Goal: Task Accomplishment & Management: Manage account settings

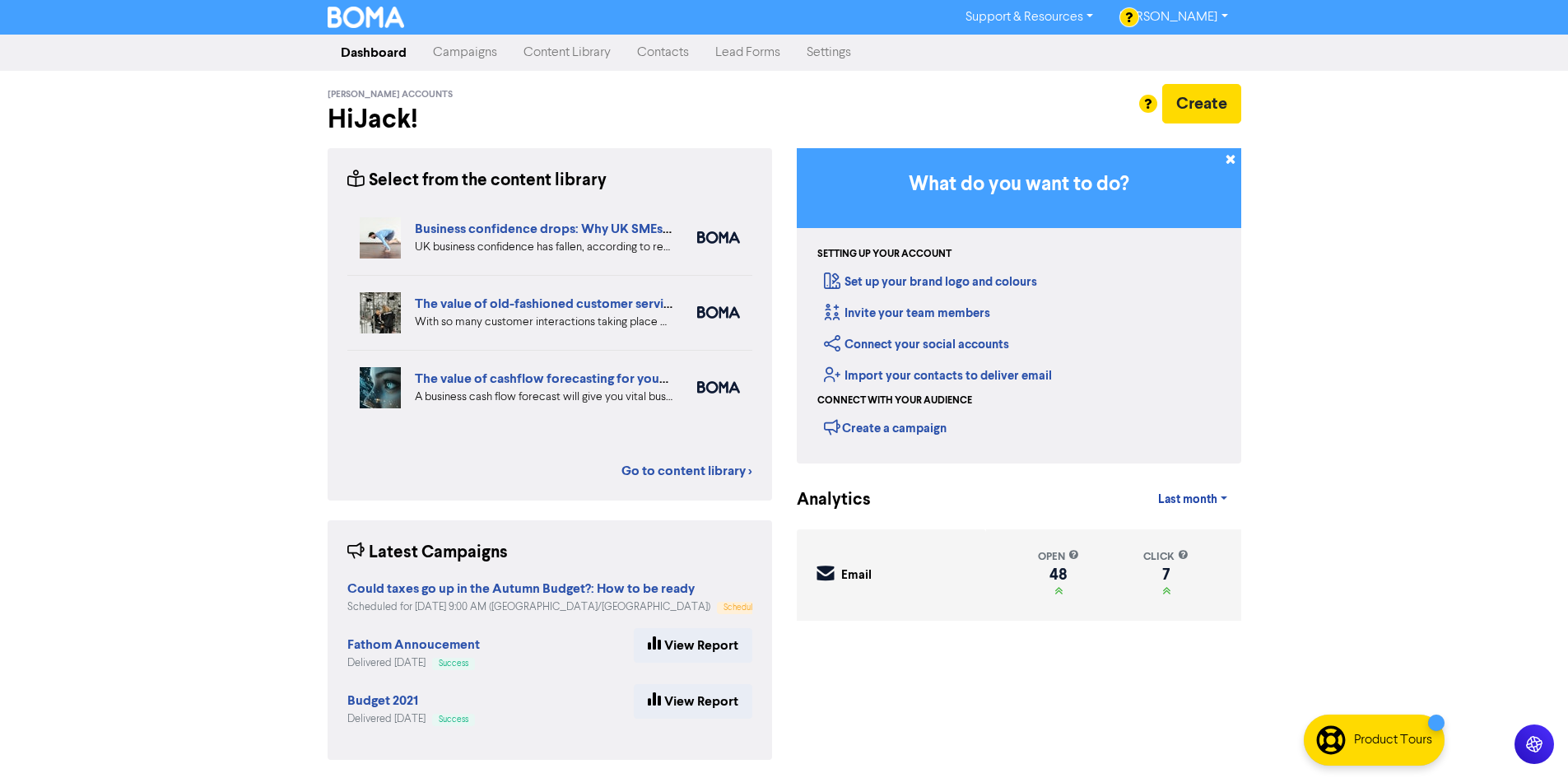
click at [447, 41] on link "Campaigns" at bounding box center [464, 52] width 90 height 33
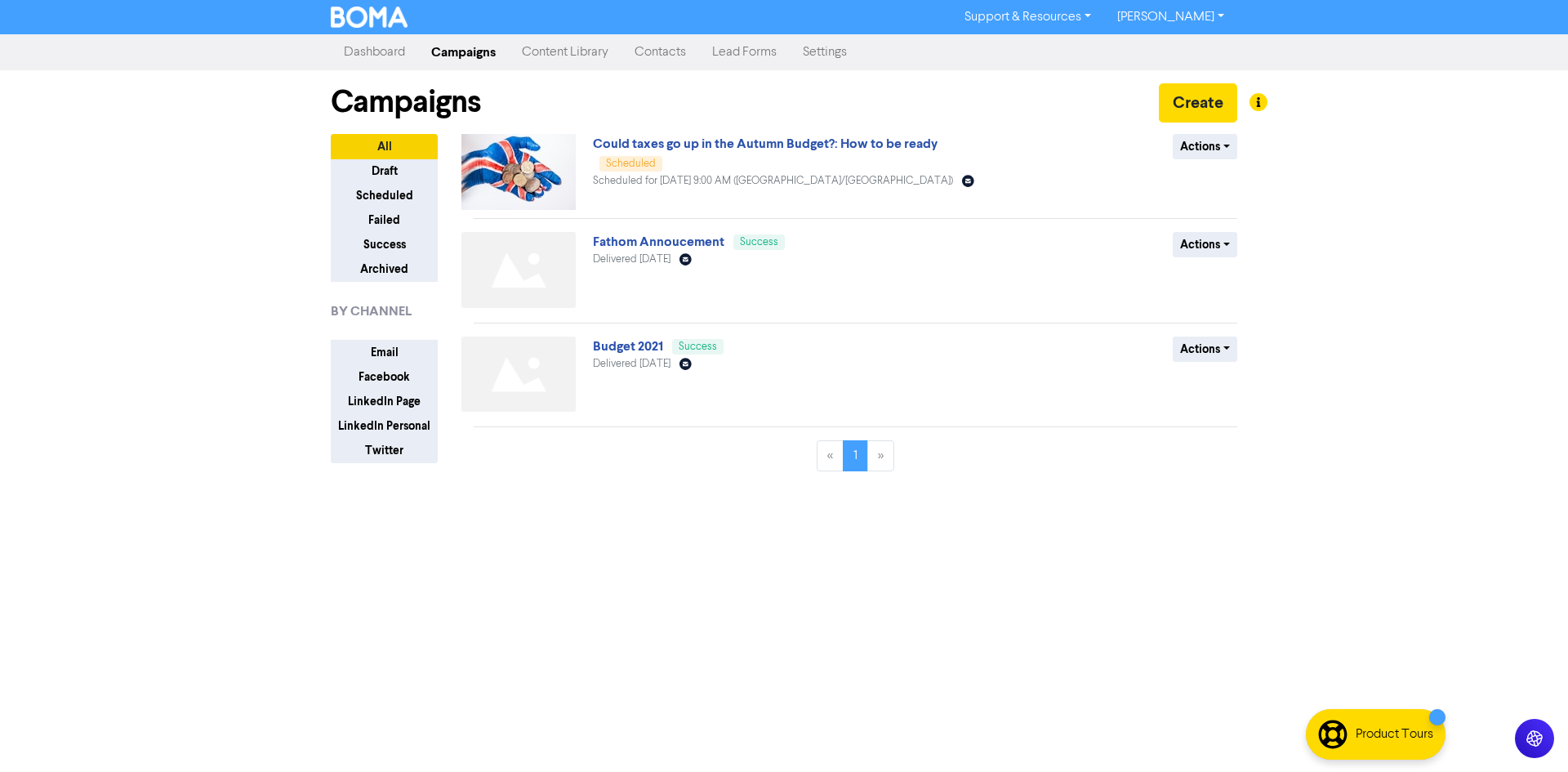
click at [1277, 156] on div "Support & Resources Video Tutorials FAQ & Guides Marketing Education [PERSON_NA…" at bounding box center [784, 386] width 1568 height 772
click at [1233, 156] on button "Actions" at bounding box center [1204, 146] width 64 height 25
click at [783, 156] on div "Could taxes go up in the Autumn Budget?: How to be ready Scheduled Scheduled fo…" at bounding box center [790, 172] width 394 height 76
click at [803, 147] on link "Could taxes go up in the Autumn Budget?: How to be ready" at bounding box center [765, 143] width 345 height 16
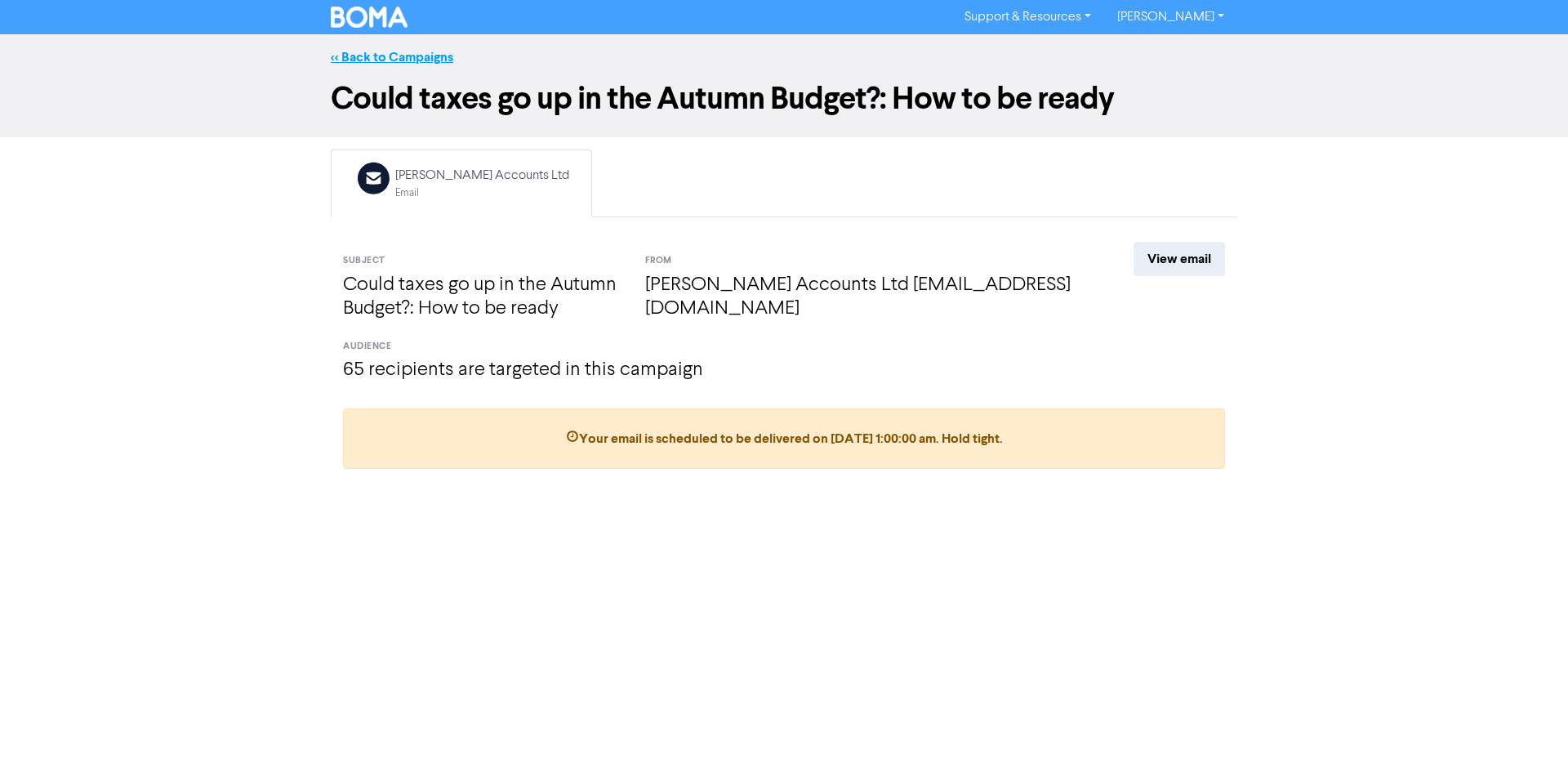
click at [416, 64] on link "<< Back to Campaigns" at bounding box center [392, 57] width 122 height 16
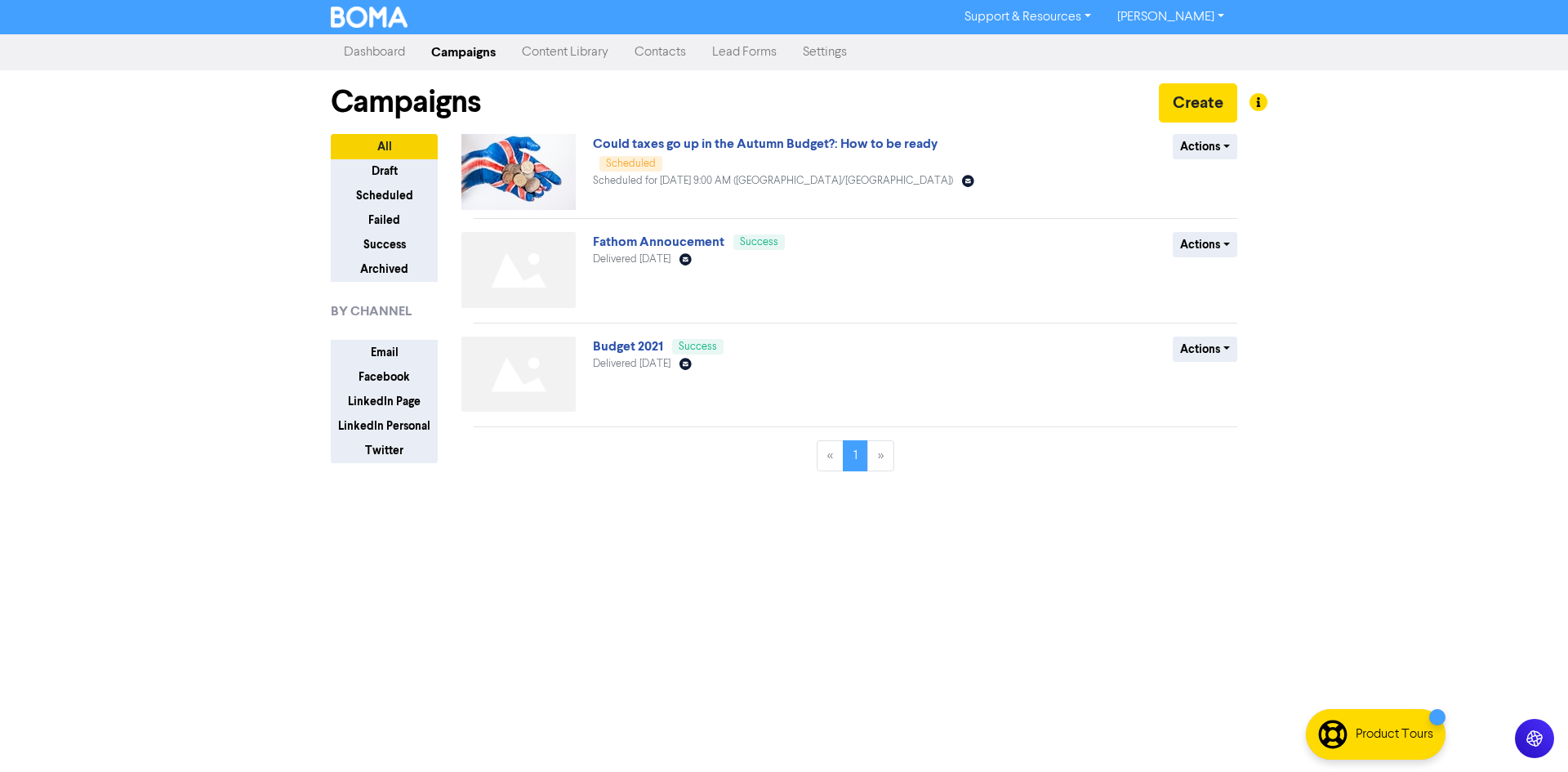
click at [675, 58] on link "Contacts" at bounding box center [660, 52] width 77 height 33
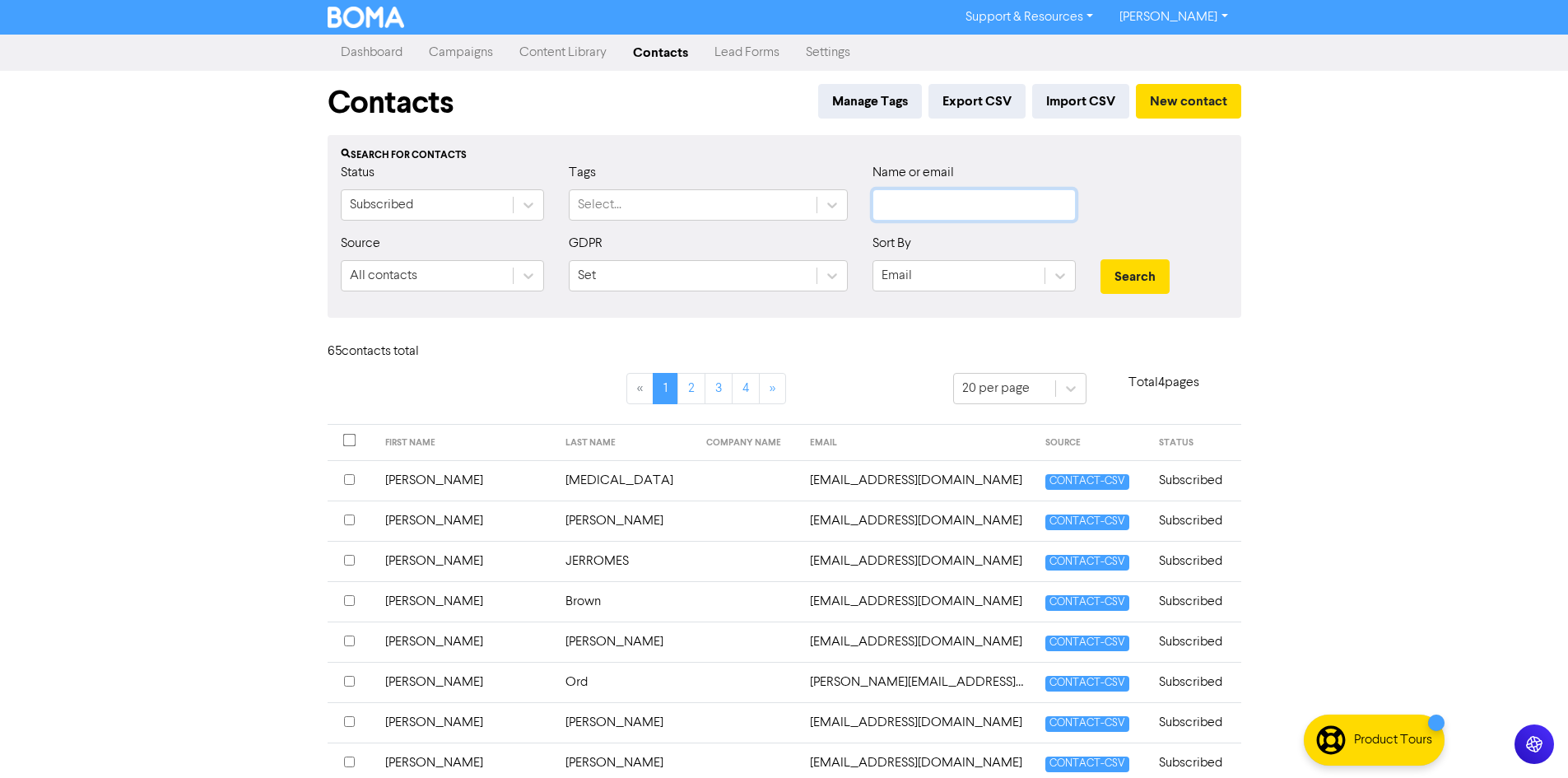
click at [920, 195] on input "text" at bounding box center [974, 204] width 203 height 31
type input "[PERSON_NAME]"
click at [1101, 259] on button "Search" at bounding box center [1135, 276] width 69 height 34
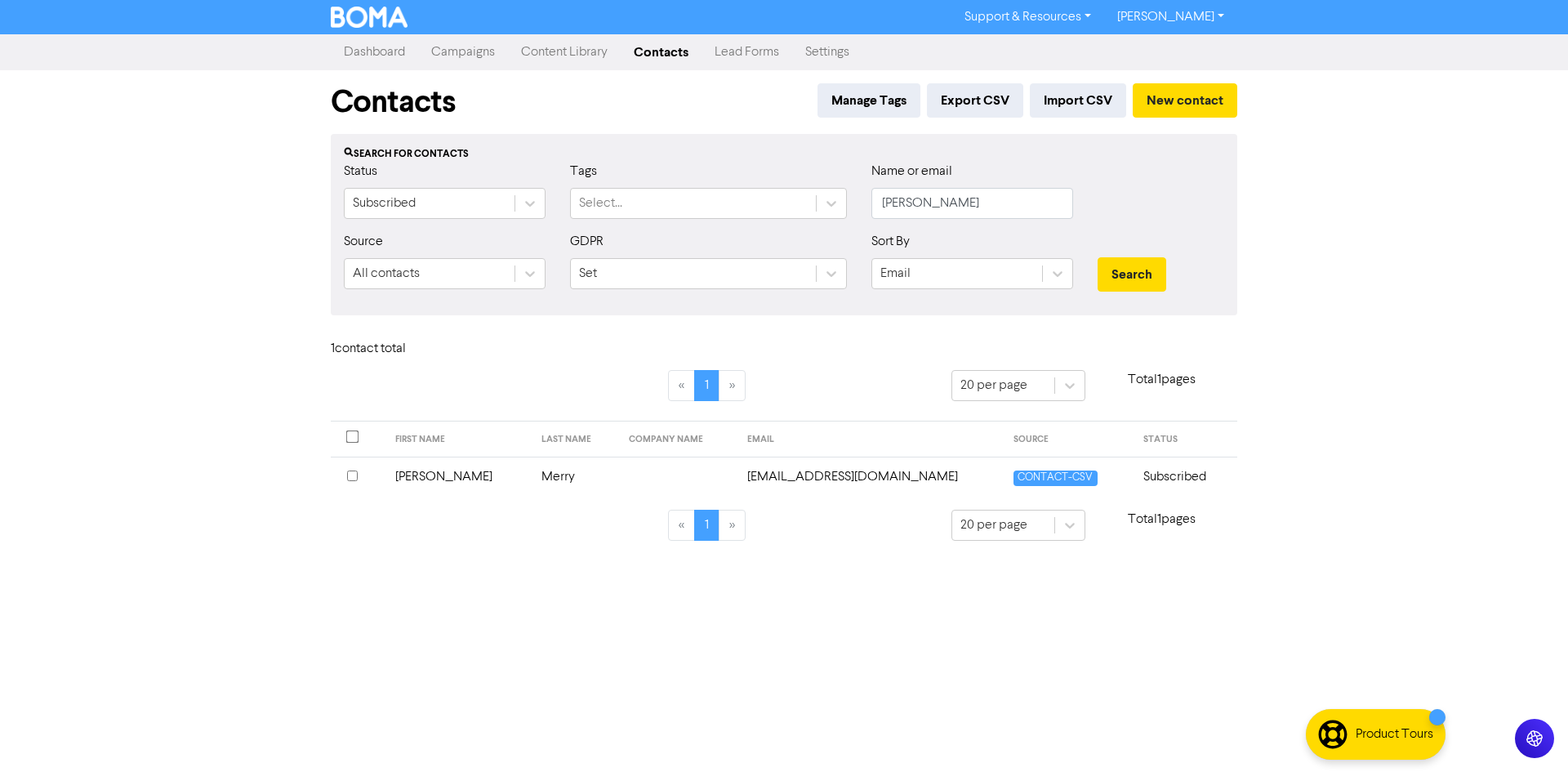
click at [1004, 477] on td "CONTACT-CSV" at bounding box center [1069, 476] width 130 height 40
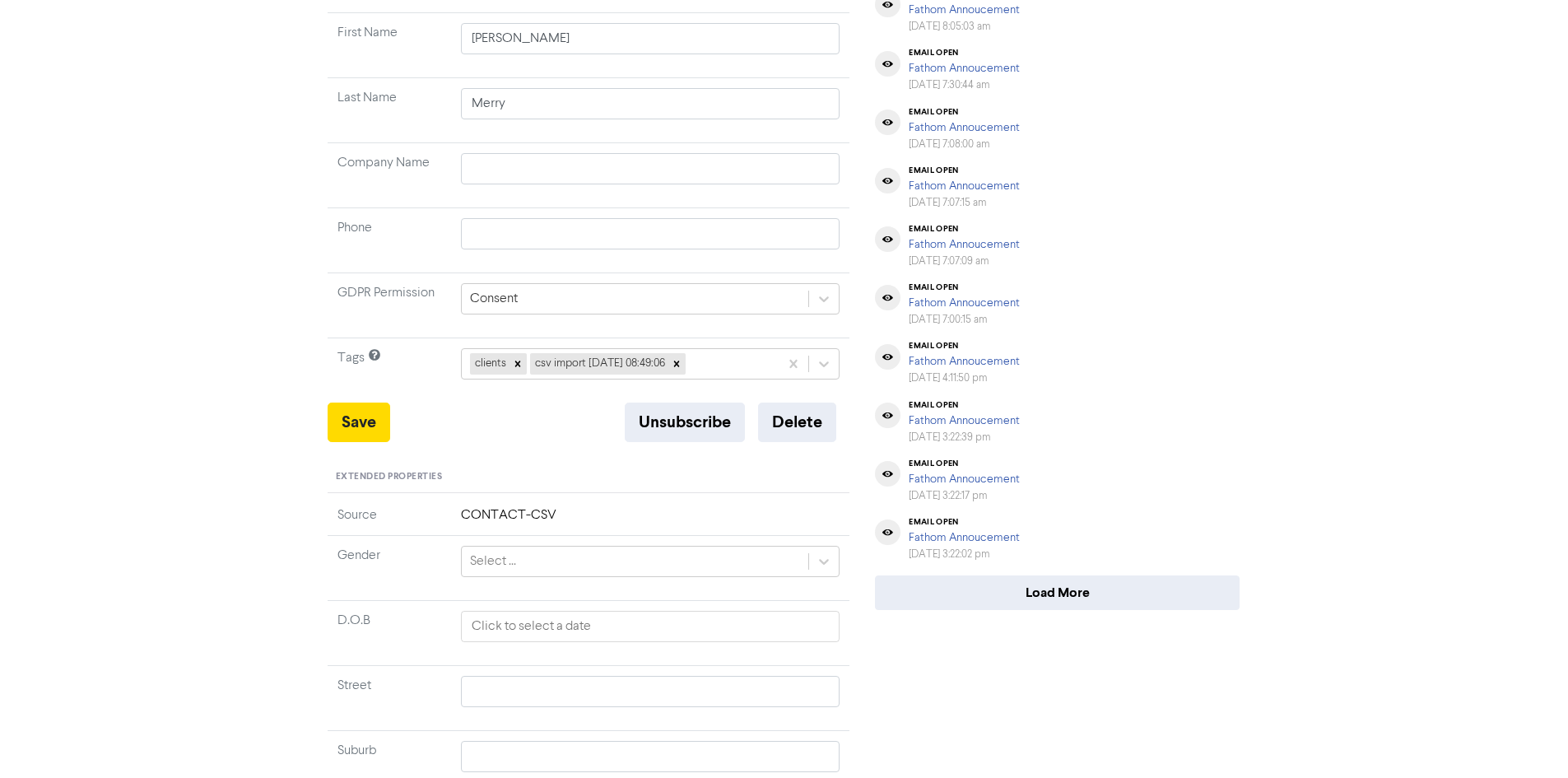
scroll to position [247, 0]
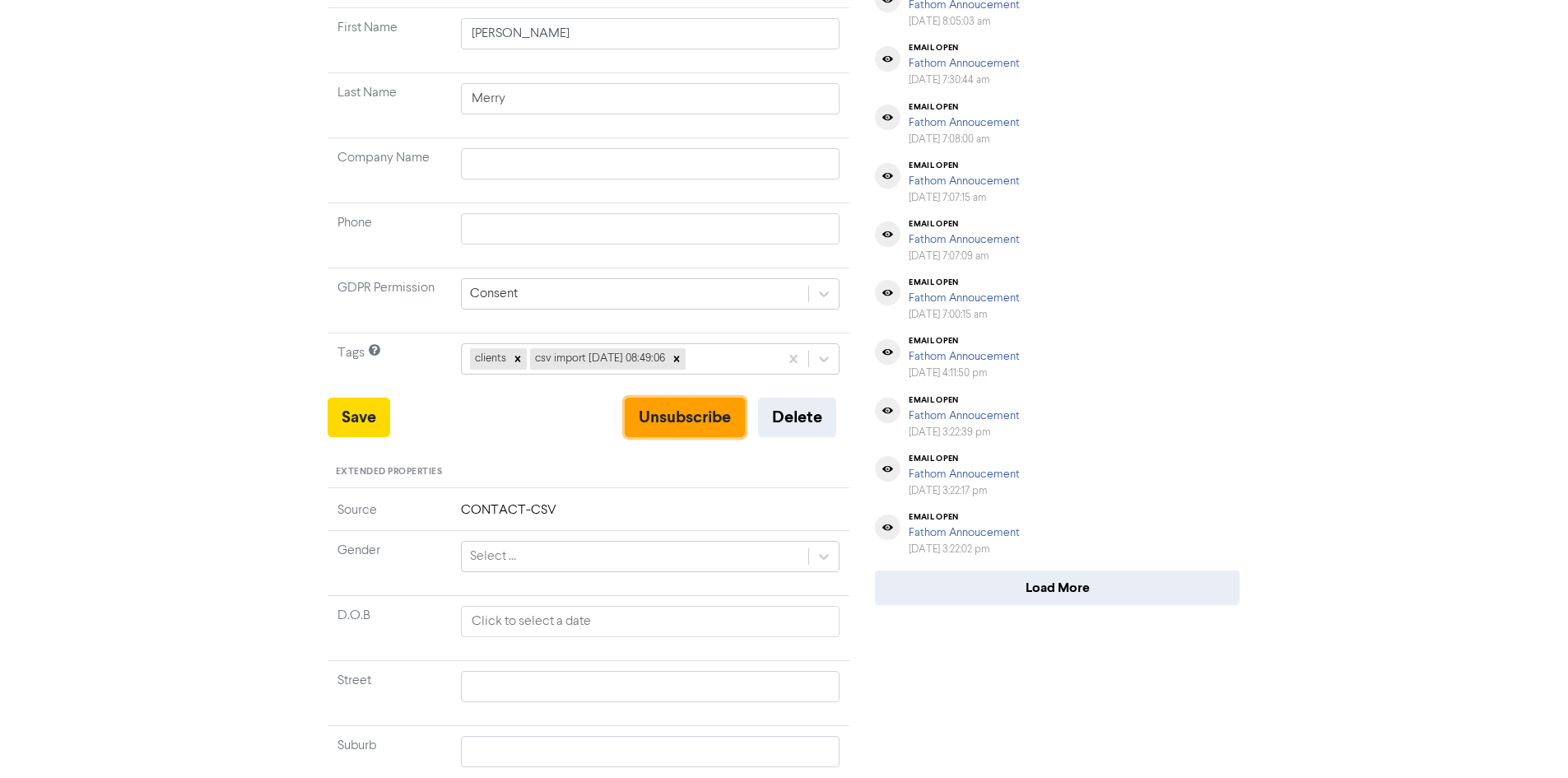
click at [686, 429] on button "Unsubscribe" at bounding box center [685, 418] width 121 height 40
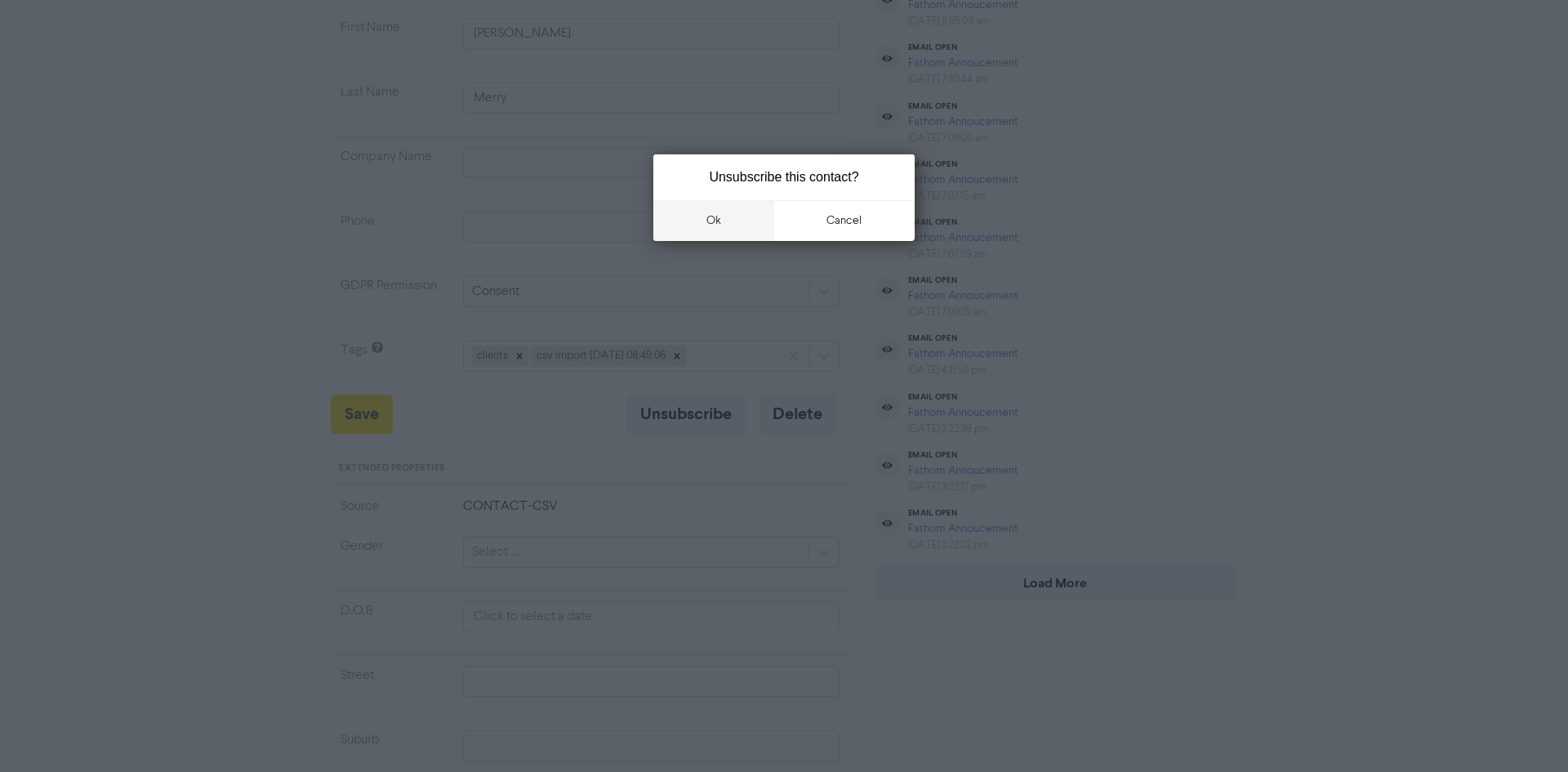
click at [721, 220] on button "ok" at bounding box center [713, 220] width 121 height 41
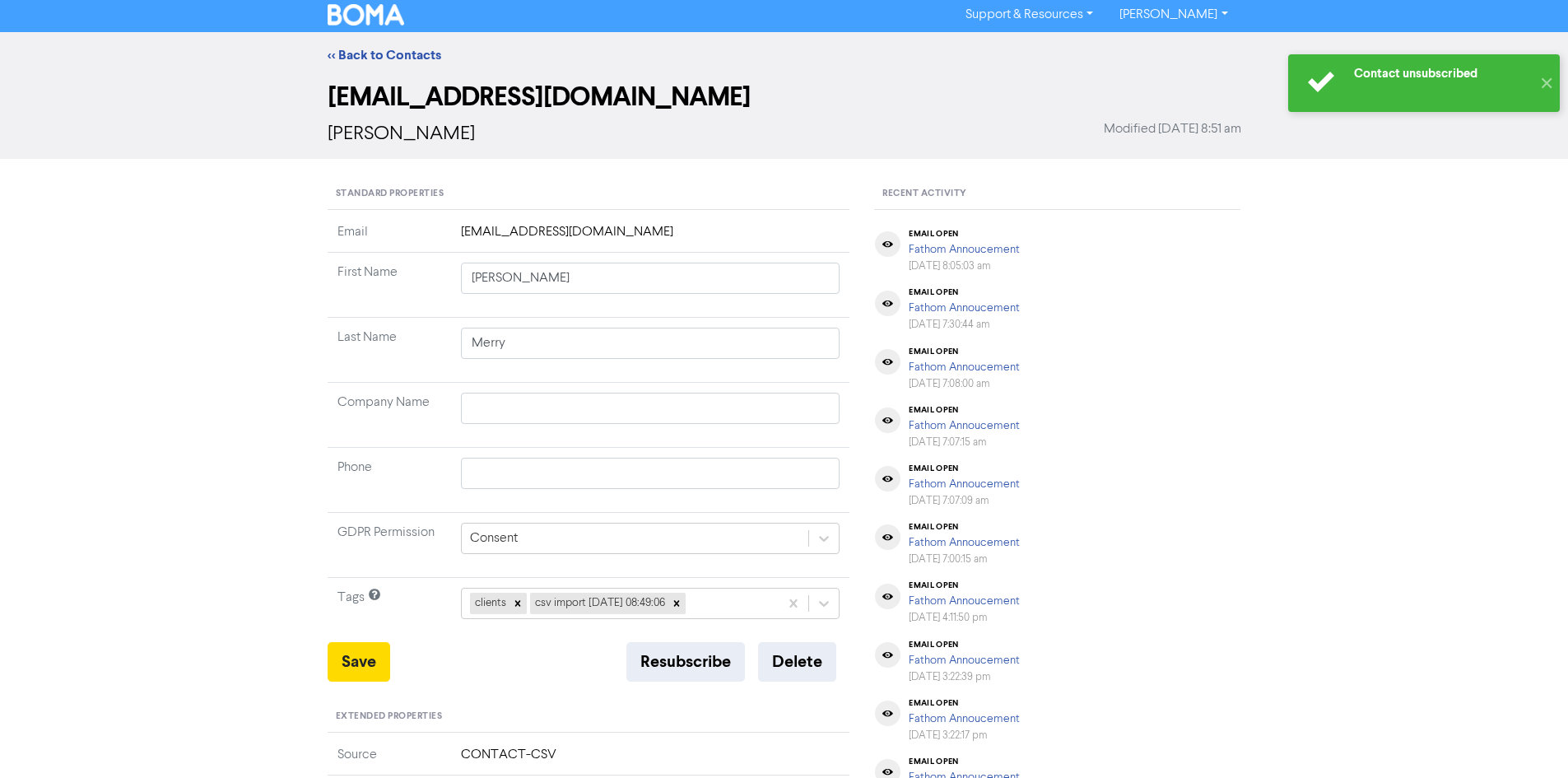
scroll to position [0, 0]
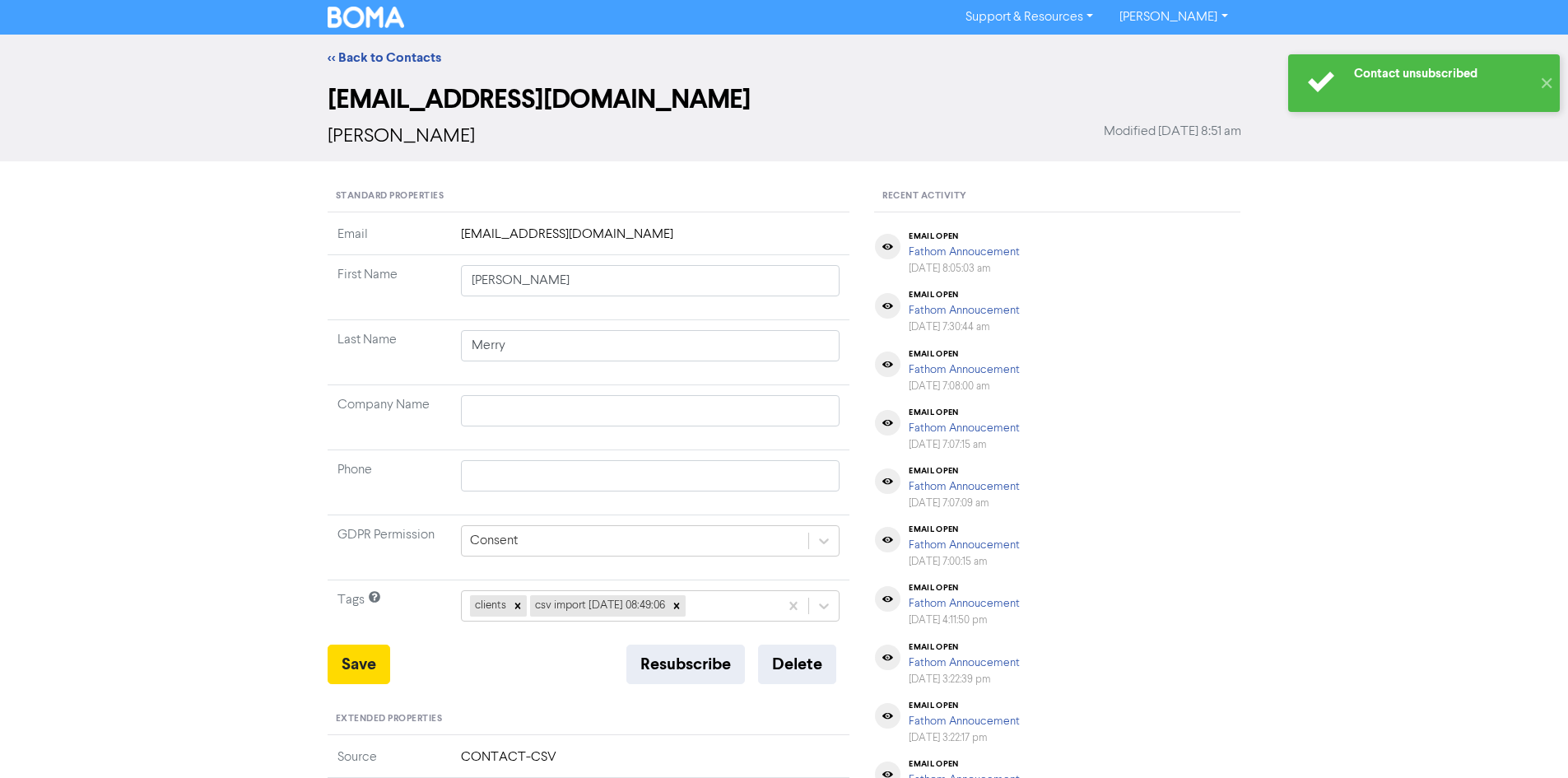
click at [371, 47] on div "<< Back to Contacts" at bounding box center [784, 57] width 1568 height 47
click at [372, 58] on link "<< Back to Contacts" at bounding box center [385, 57] width 114 height 16
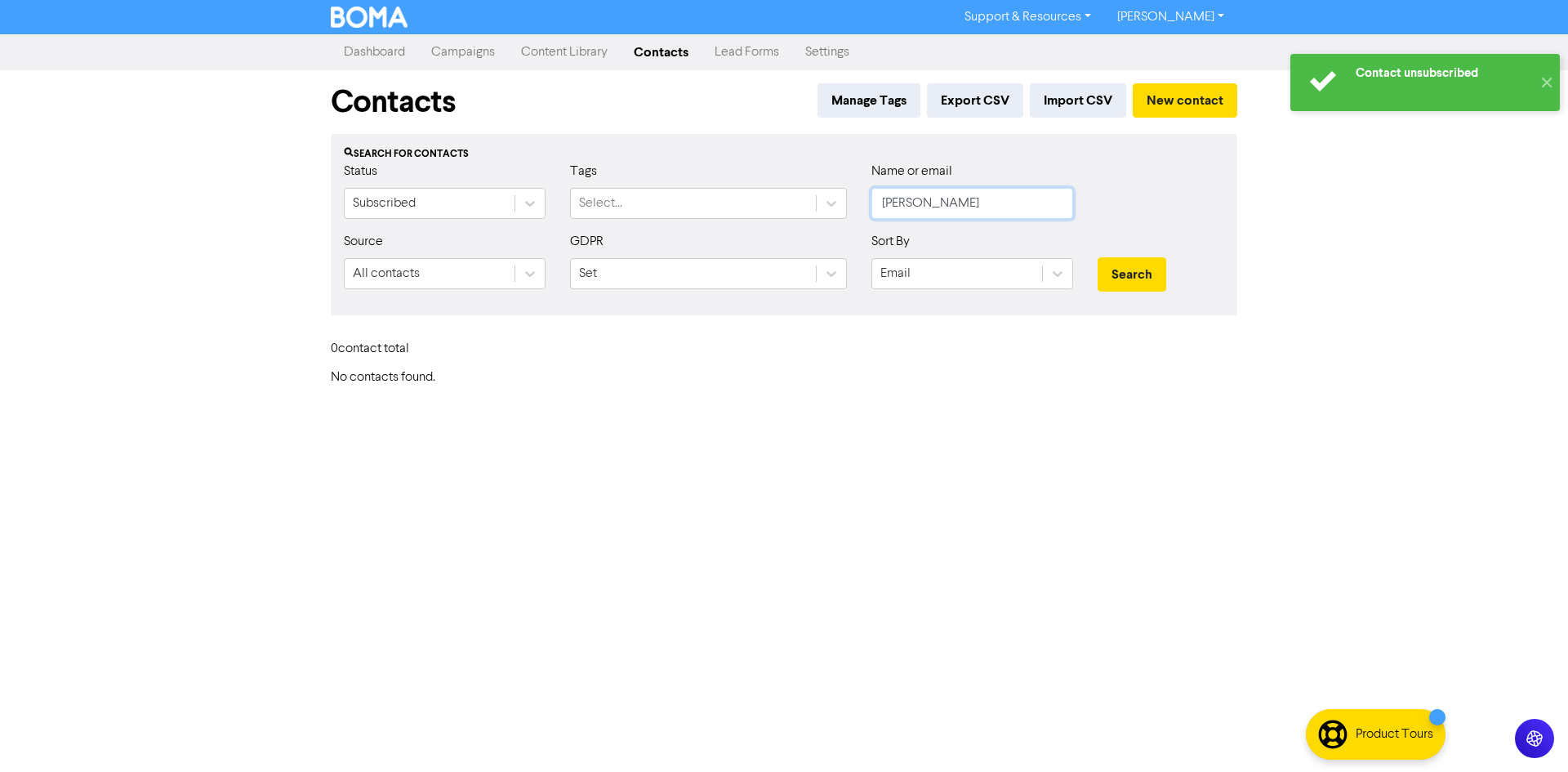
click at [906, 213] on input "[PERSON_NAME]" at bounding box center [972, 203] width 202 height 31
click at [1098, 257] on button "Search" at bounding box center [1132, 274] width 69 height 34
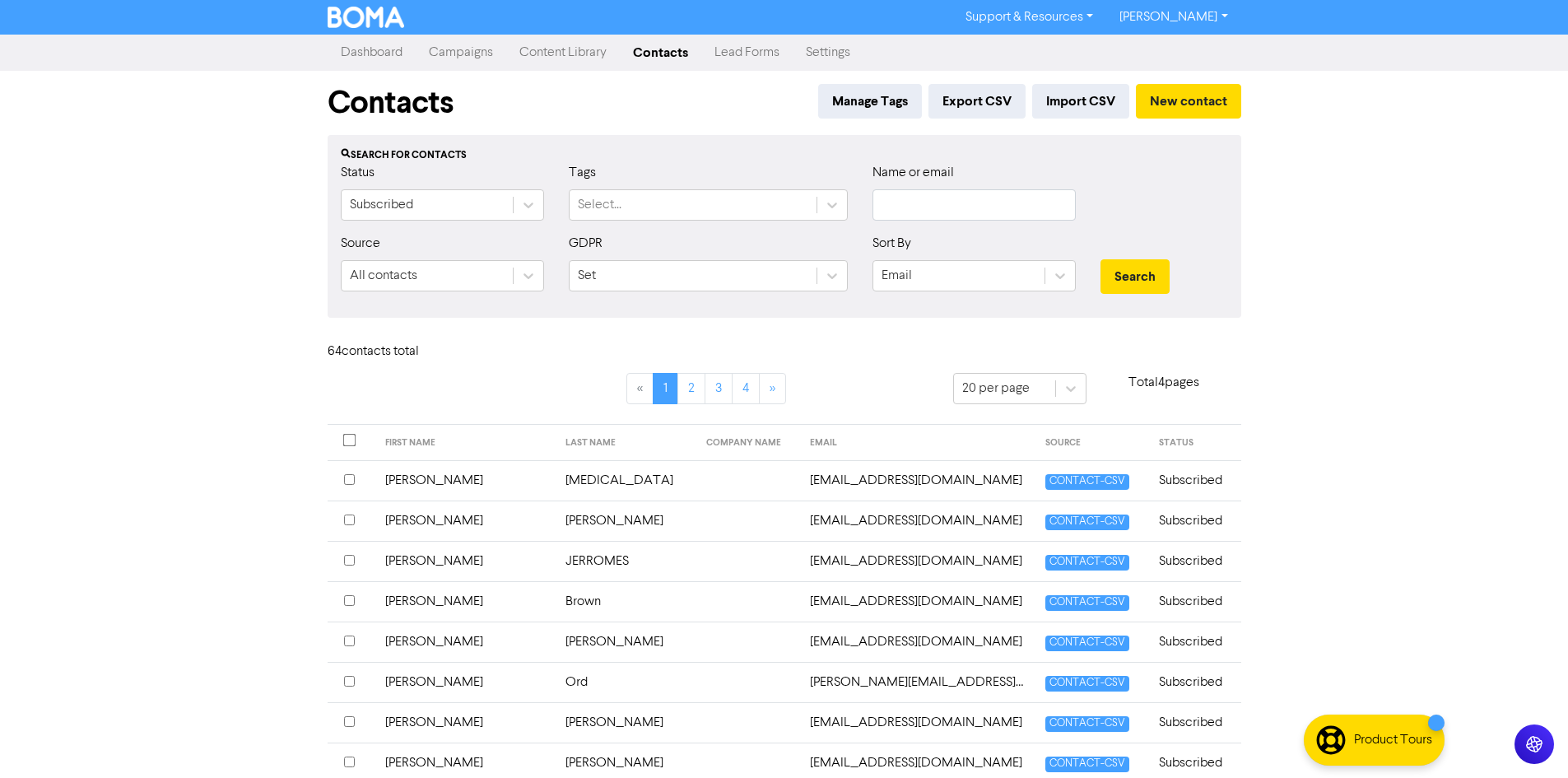
click at [381, 47] on link "Dashboard" at bounding box center [371, 52] width 88 height 33
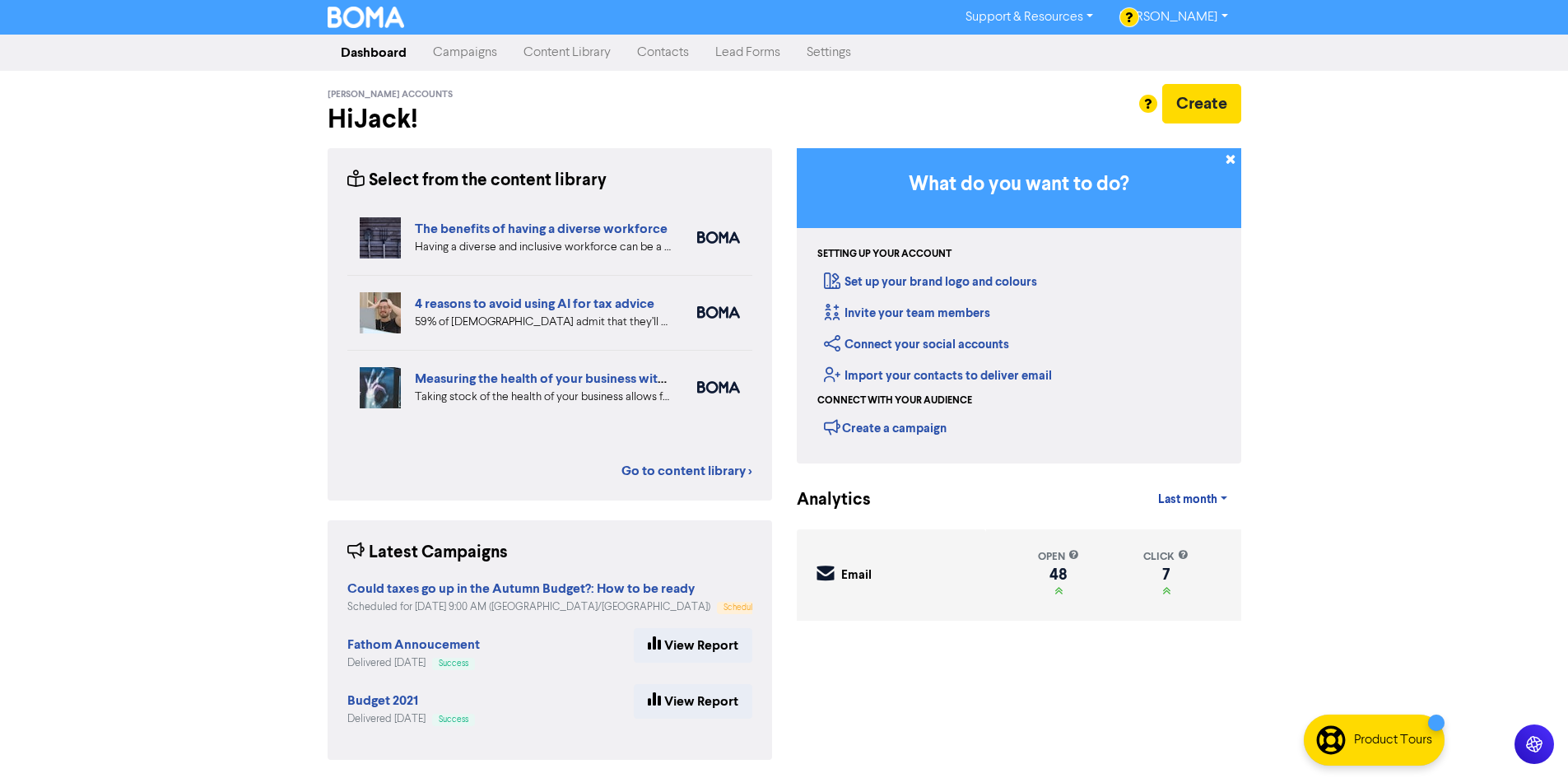
scroll to position [2, 0]
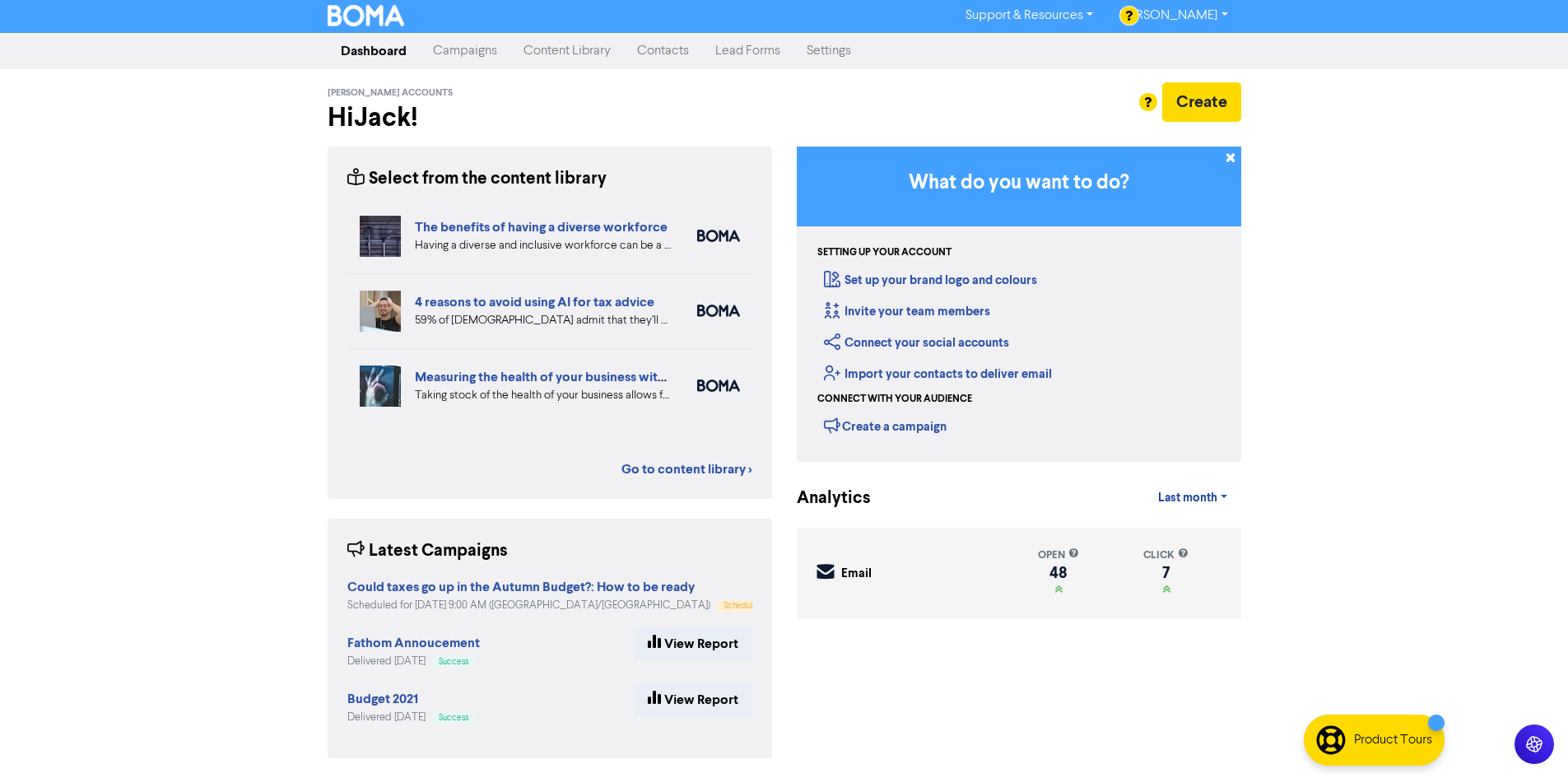
click at [491, 52] on link "Campaigns" at bounding box center [464, 50] width 90 height 33
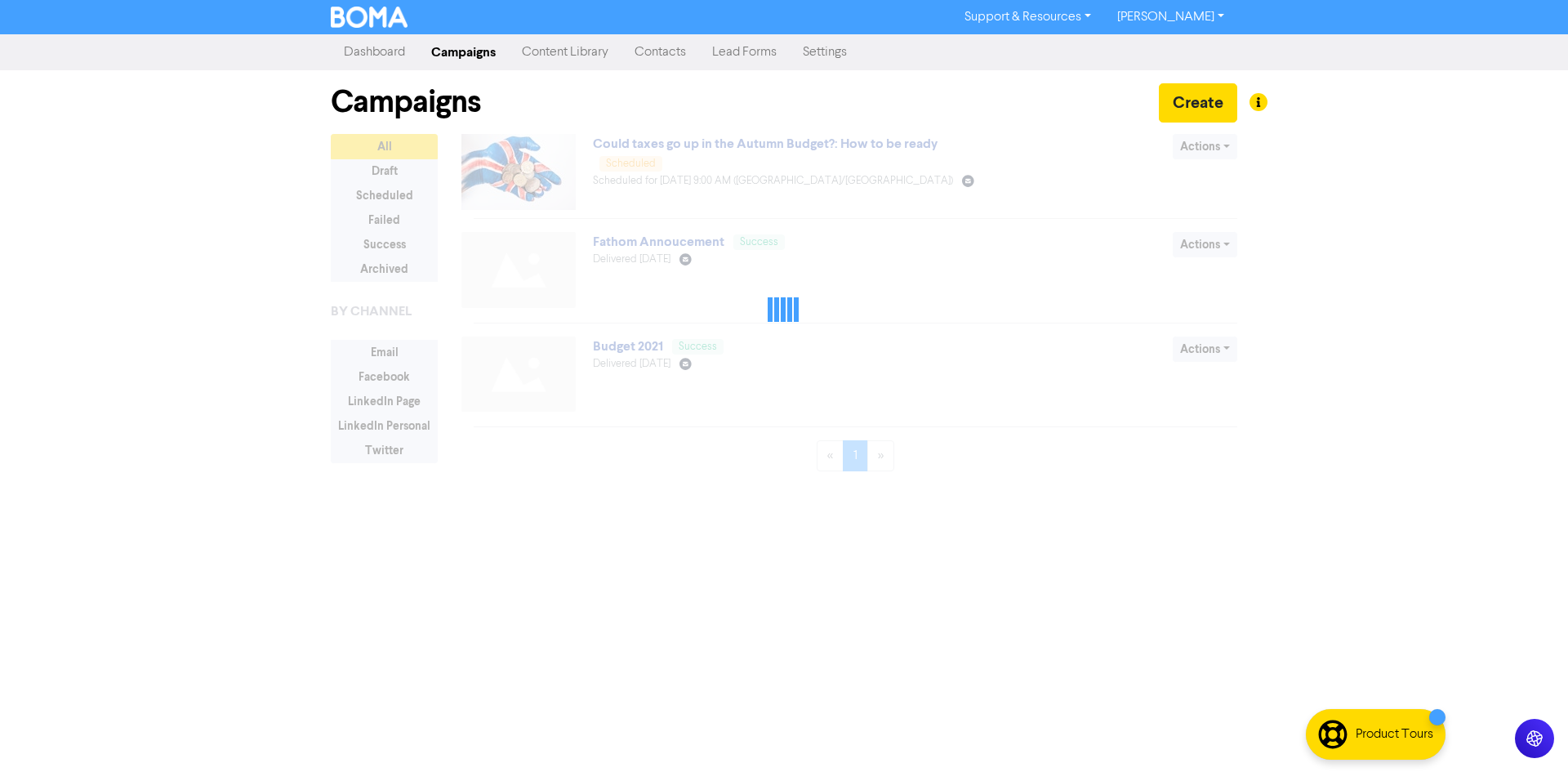
click at [854, 54] on link "Settings" at bounding box center [825, 52] width 71 height 33
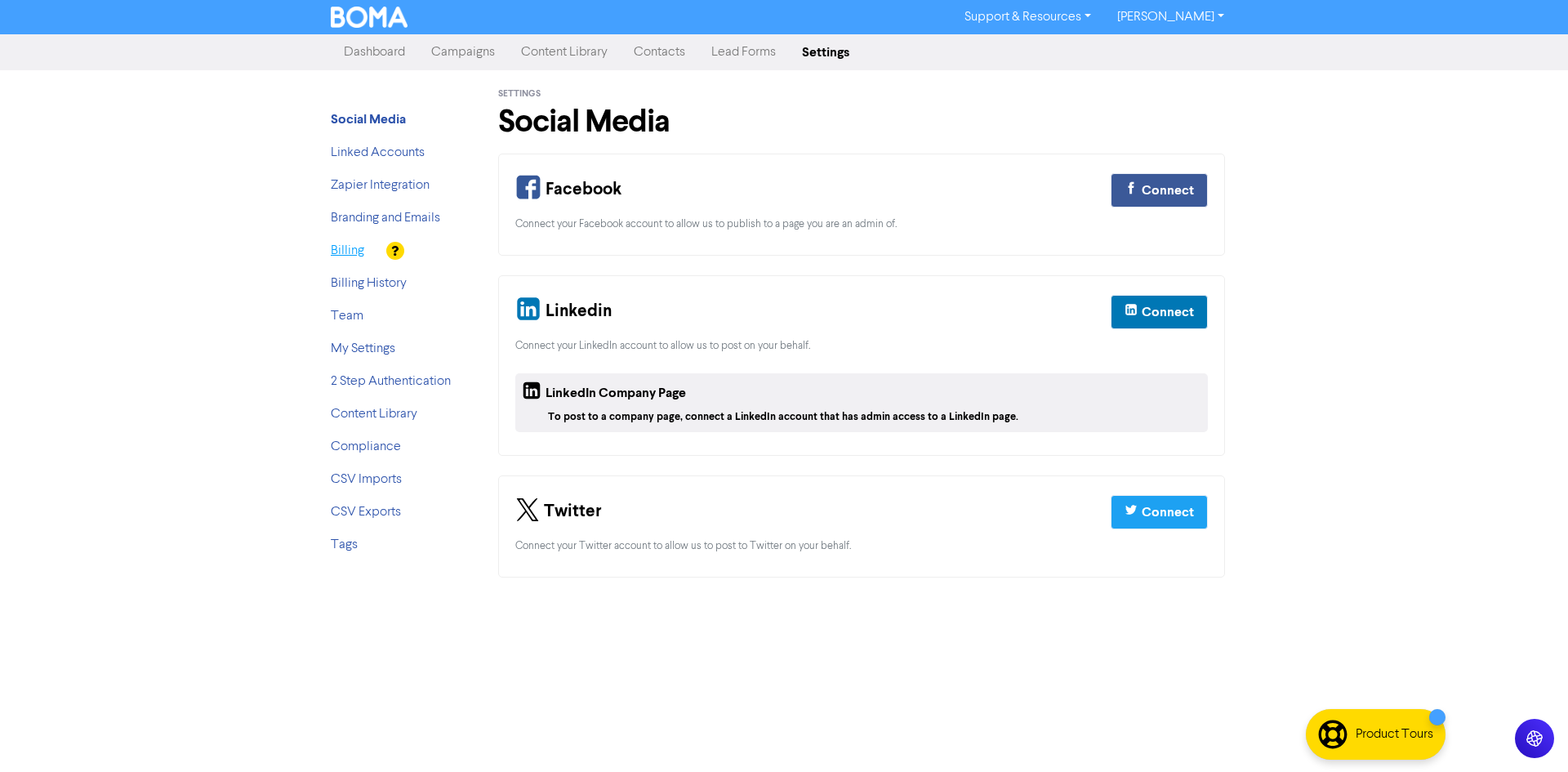
click at [345, 252] on link "Billing" at bounding box center [348, 251] width 34 height 13
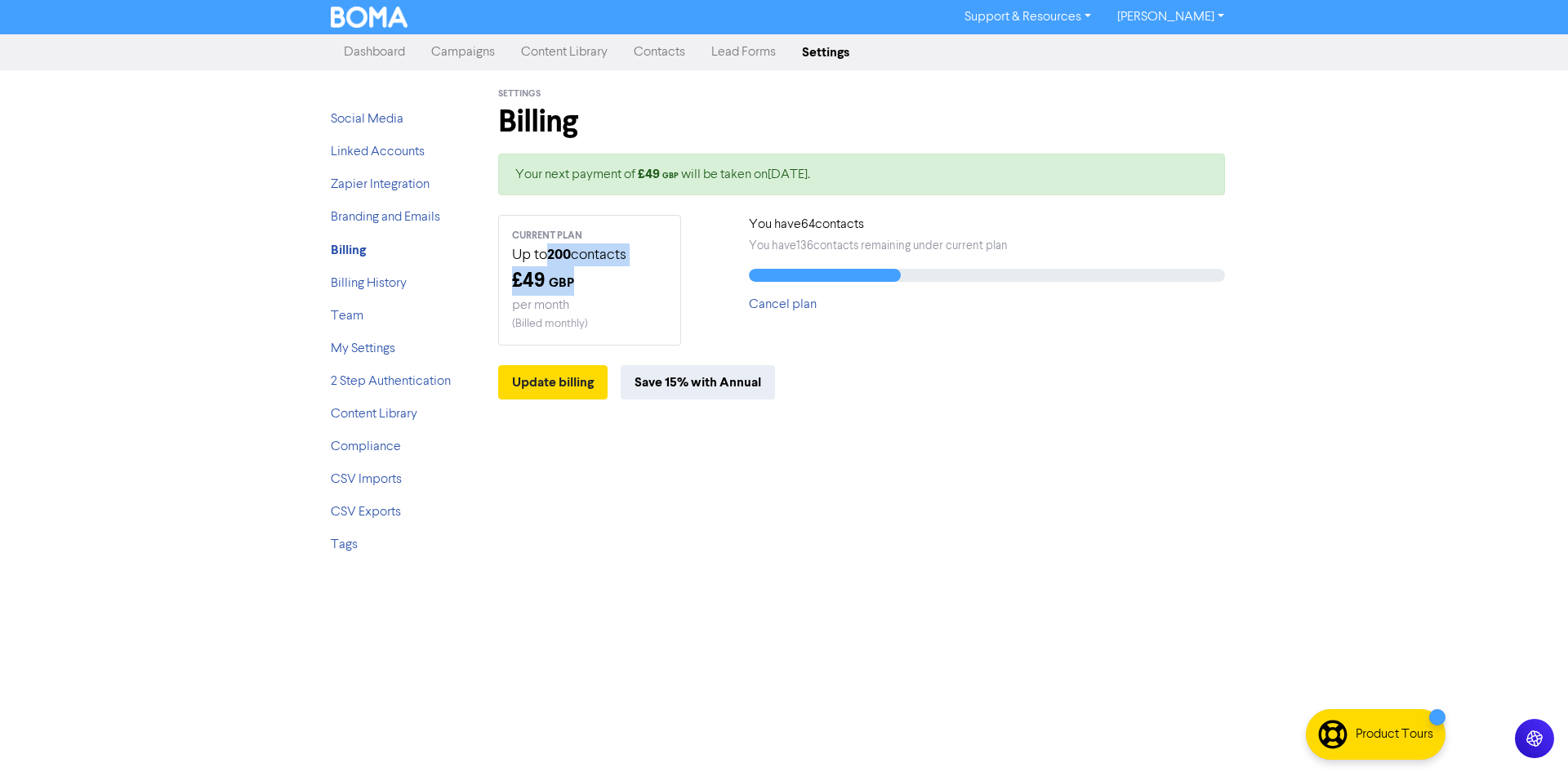
drag, startPoint x: 544, startPoint y: 255, endPoint x: 622, endPoint y: 280, distance: 81.9
click at [622, 280] on div "CURRENT PLAN Up to 200 contacts £ 49 GBP per month ( Billed monthly )" at bounding box center [590, 280] width 183 height 131
click at [623, 281] on div "£ 49 GBP" at bounding box center [589, 281] width 155 height 29
click at [522, 291] on div "£ 49 GBP" at bounding box center [589, 281] width 155 height 29
click at [403, 416] on link "Content Library" at bounding box center [374, 414] width 87 height 13
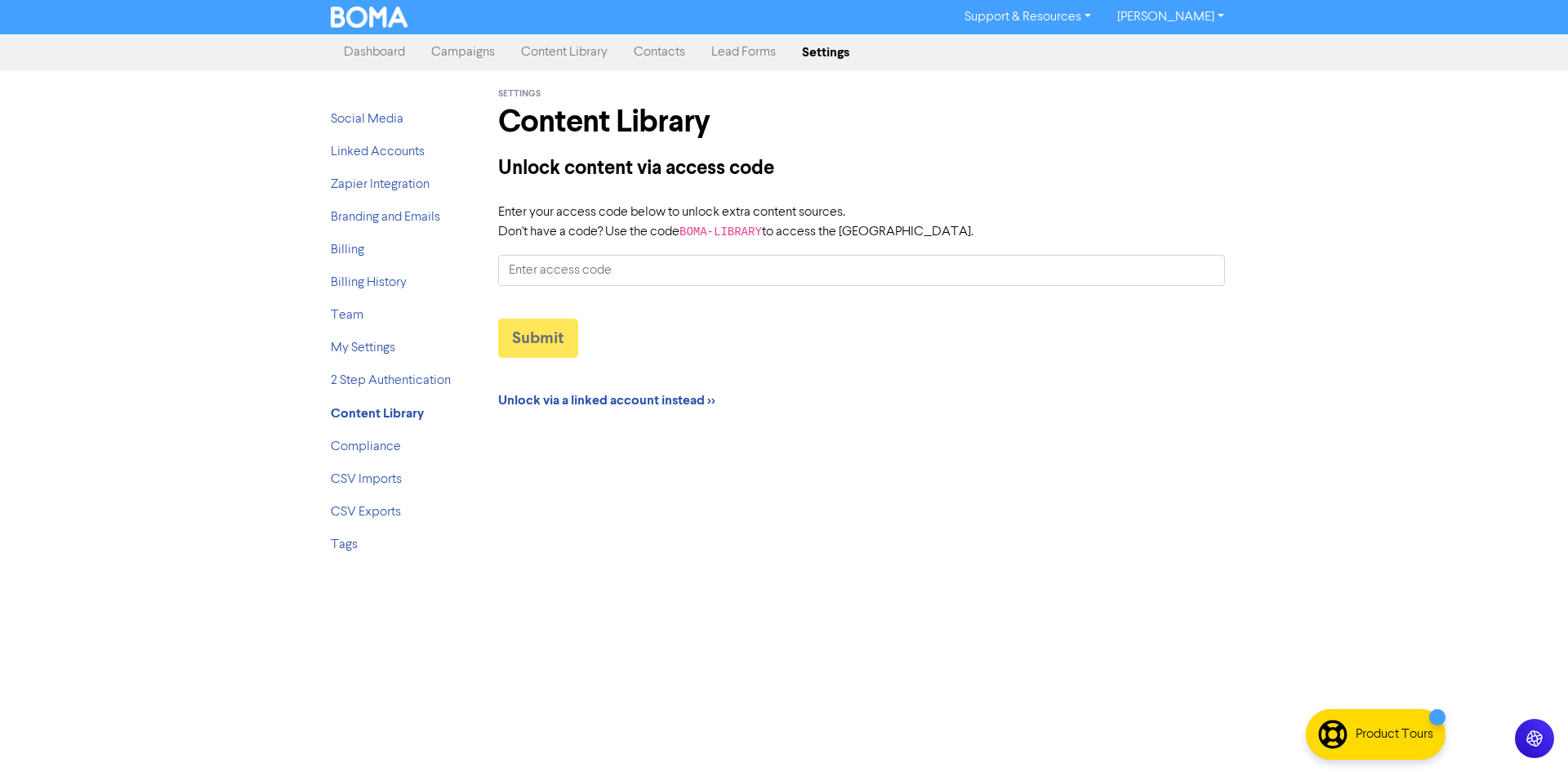
click at [339, 40] on link "Dashboard" at bounding box center [374, 52] width 88 height 33
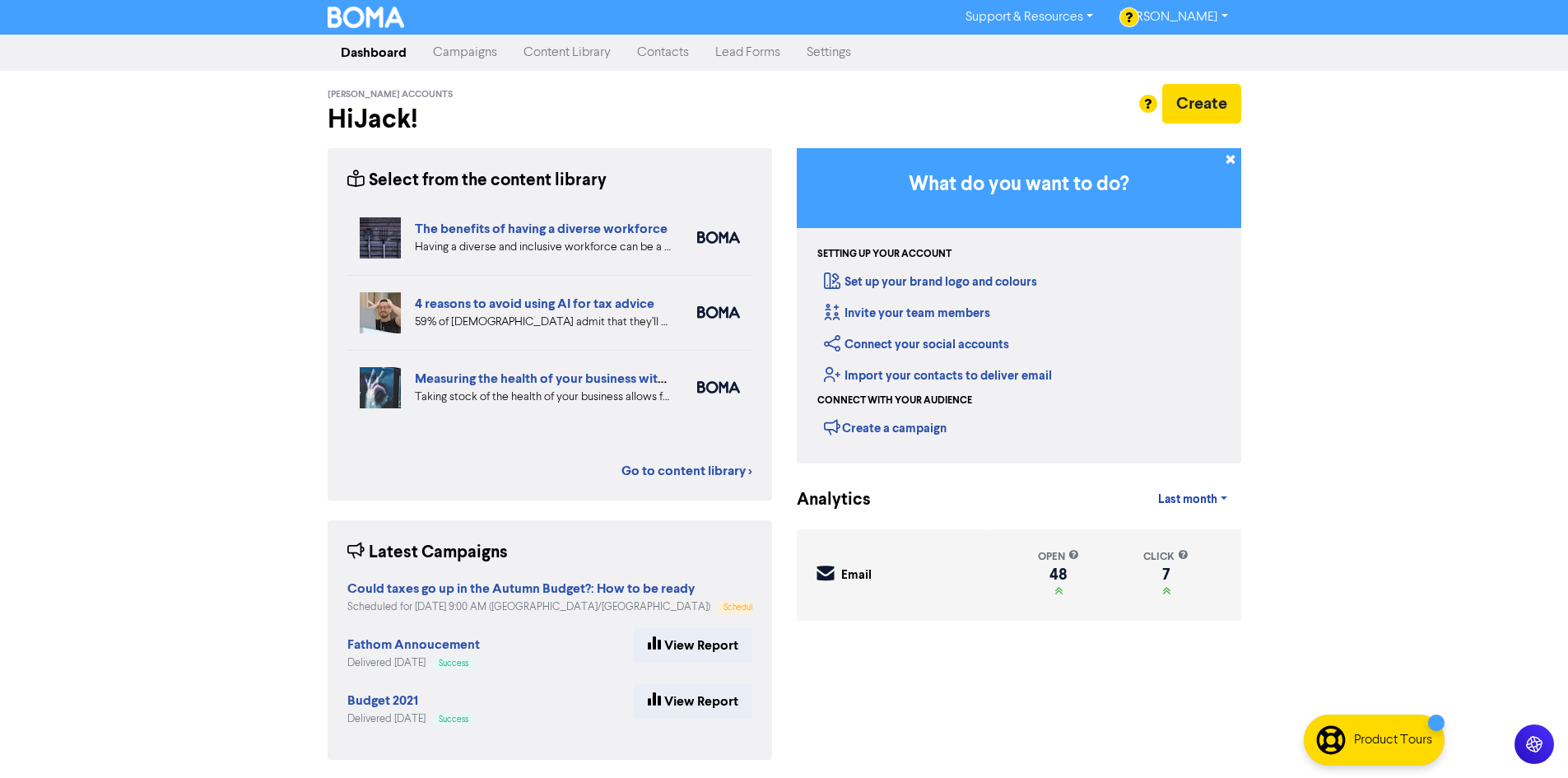
click at [433, 64] on link "Campaigns" at bounding box center [464, 52] width 90 height 33
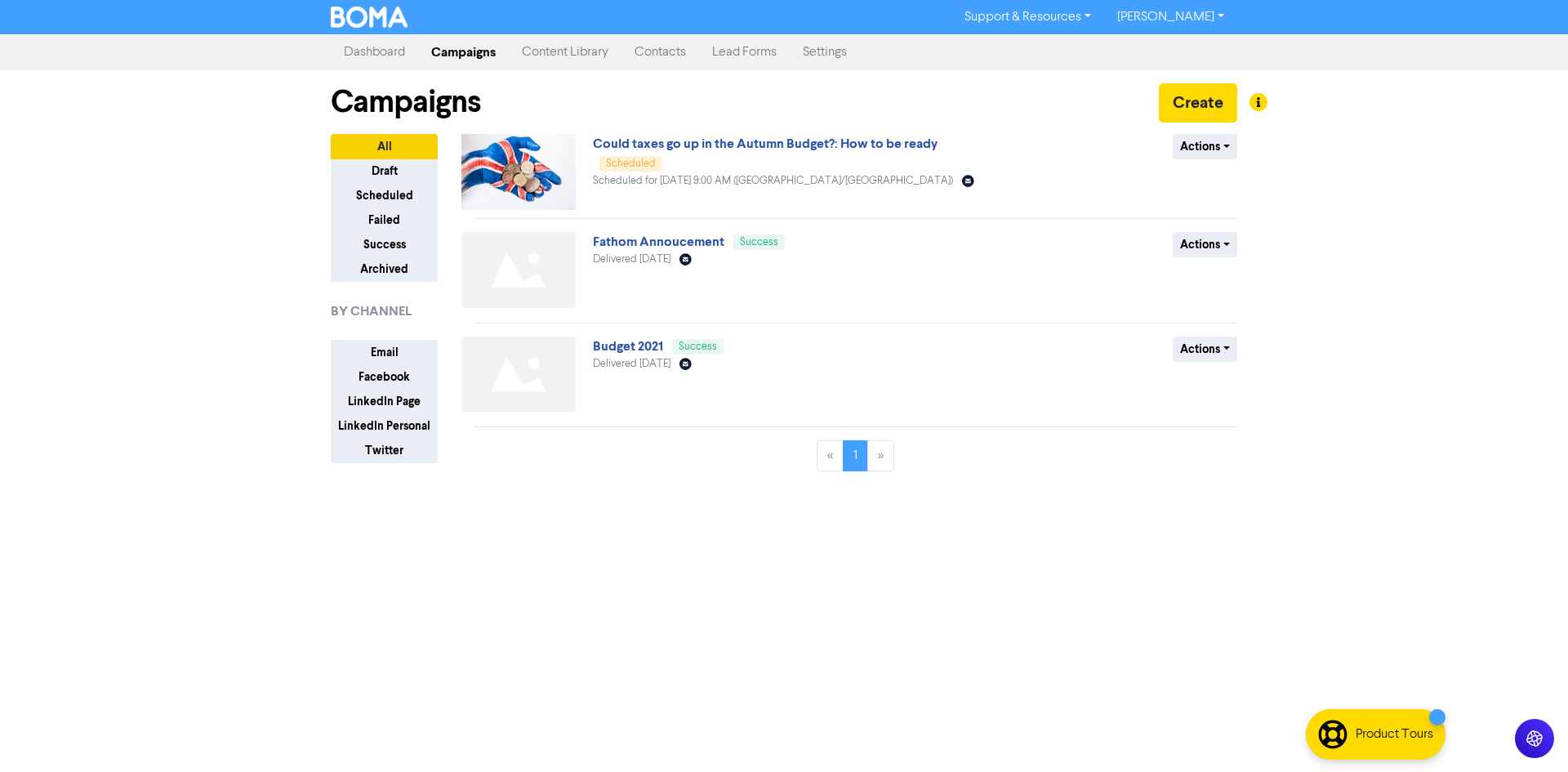
click at [537, 55] on link "Content Library" at bounding box center [565, 52] width 113 height 33
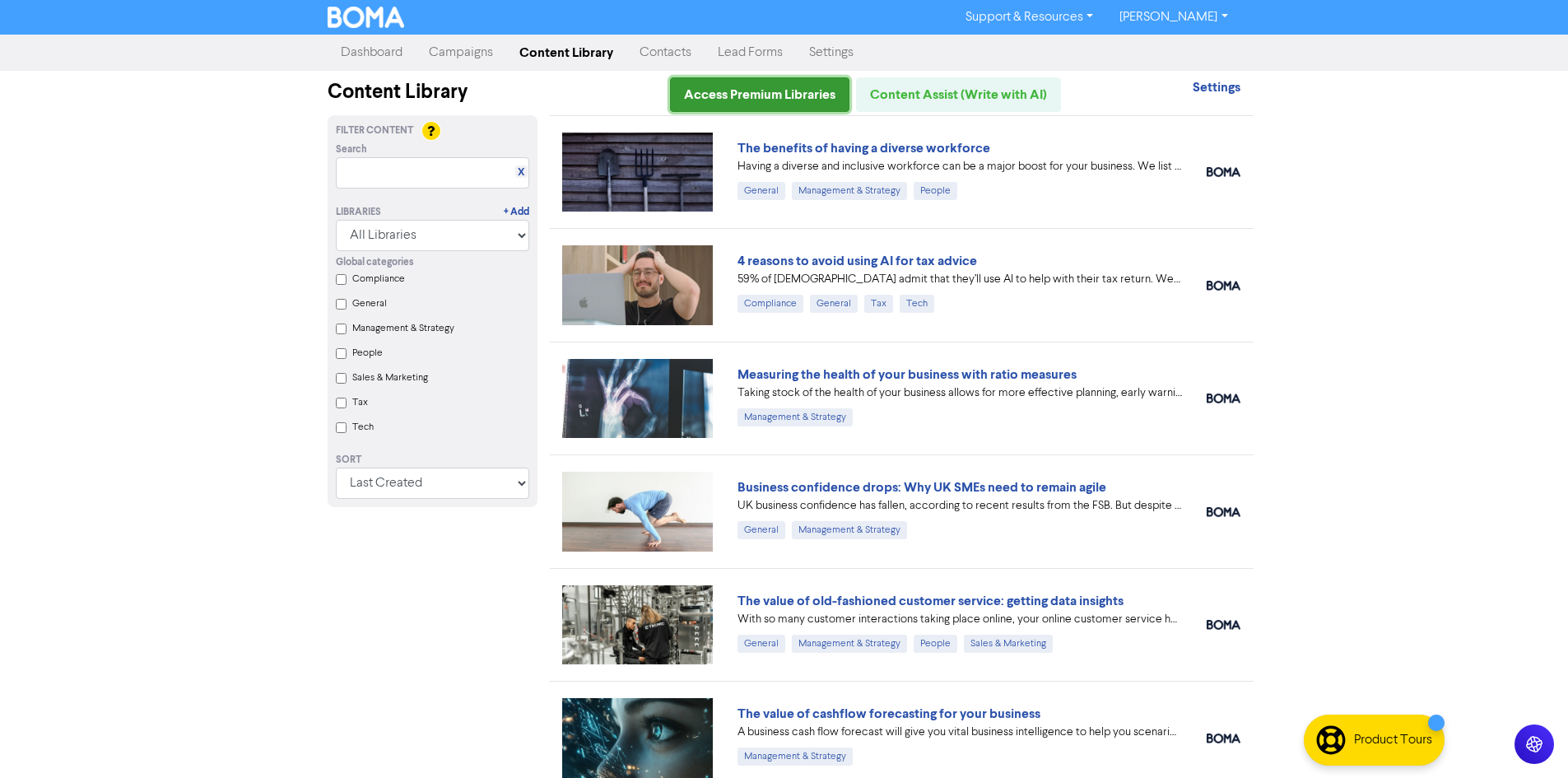
click at [783, 100] on link "Access Premium Libraries" at bounding box center [759, 94] width 179 height 34
